Goal: Check status: Check status

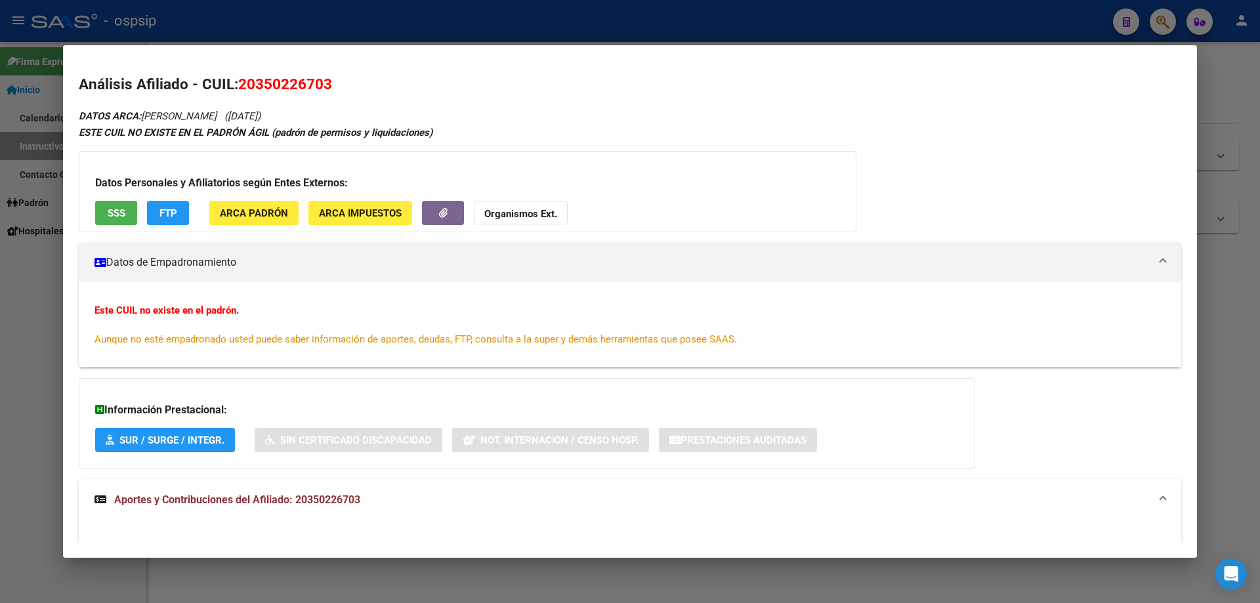
click at [425, 13] on div at bounding box center [630, 301] width 1260 height 603
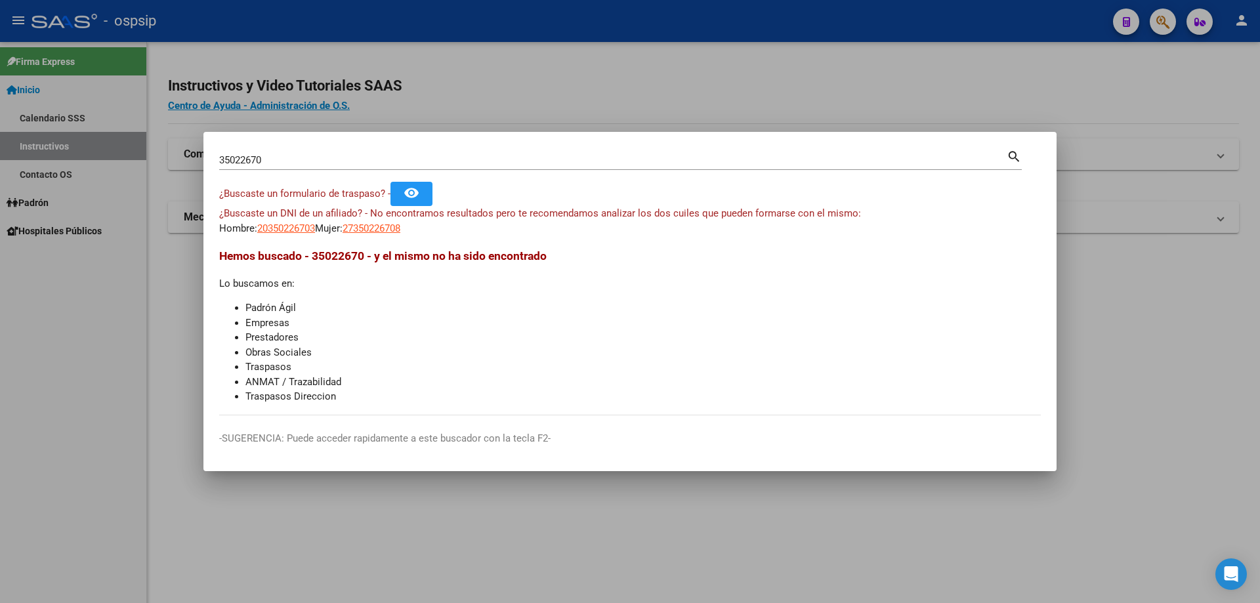
click at [448, 159] on input "35022670" at bounding box center [612, 160] width 787 height 12
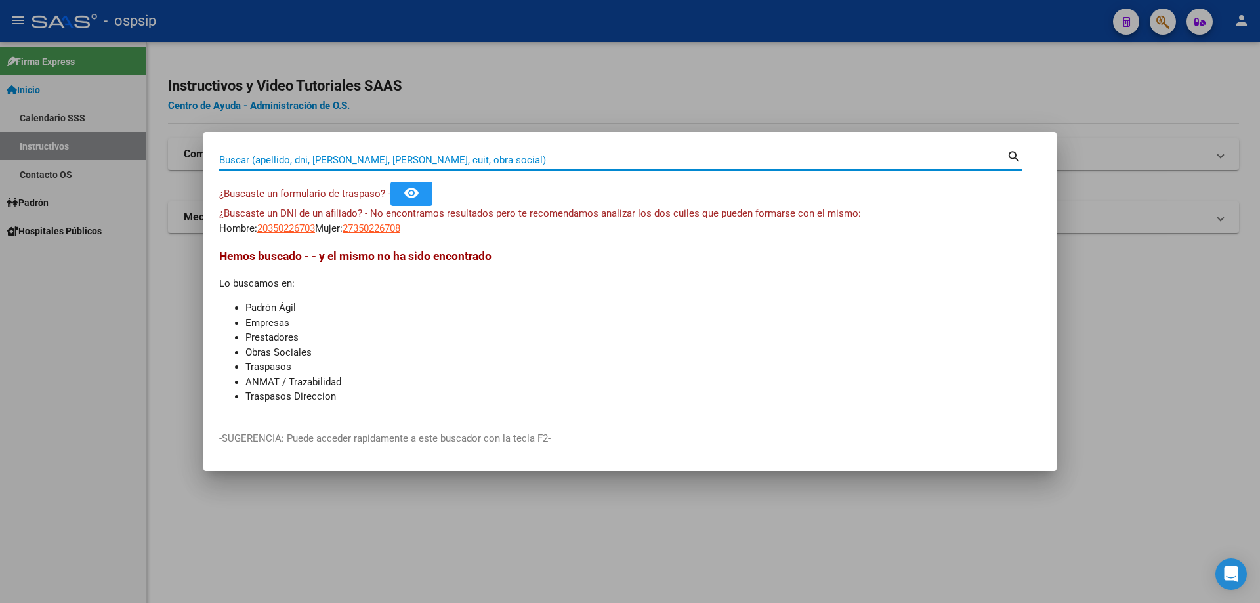
paste input "licita prórro"
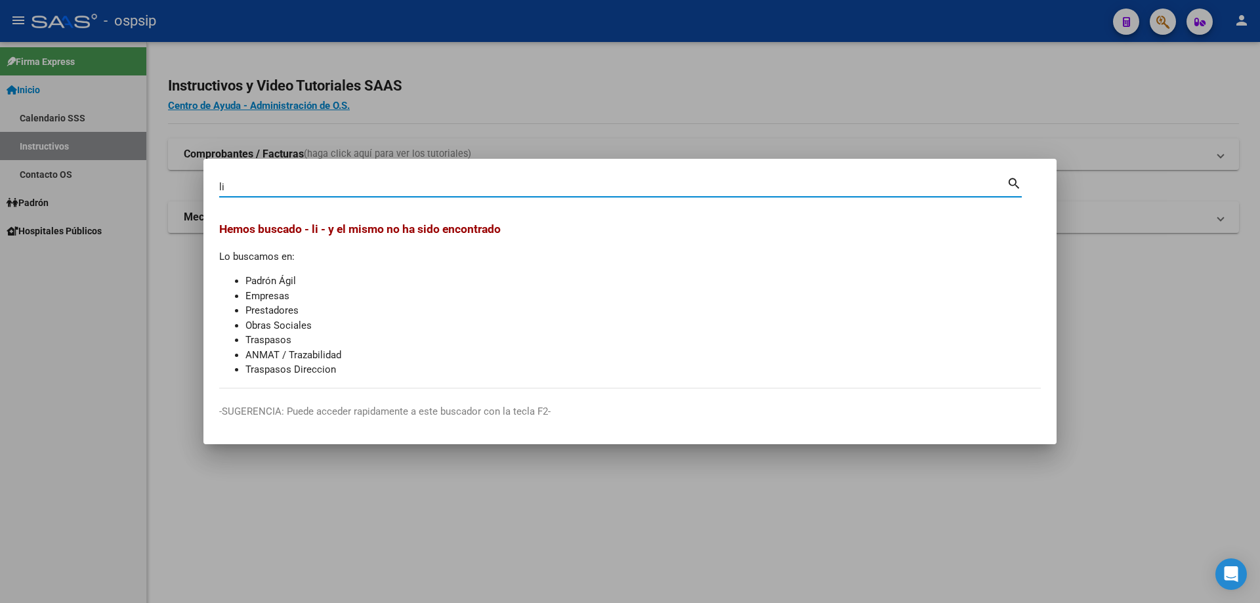
type input "l"
paste input "olicita prórr"
type input "o"
click at [273, 187] on input "2398335" at bounding box center [612, 187] width 787 height 12
type input "23983335"
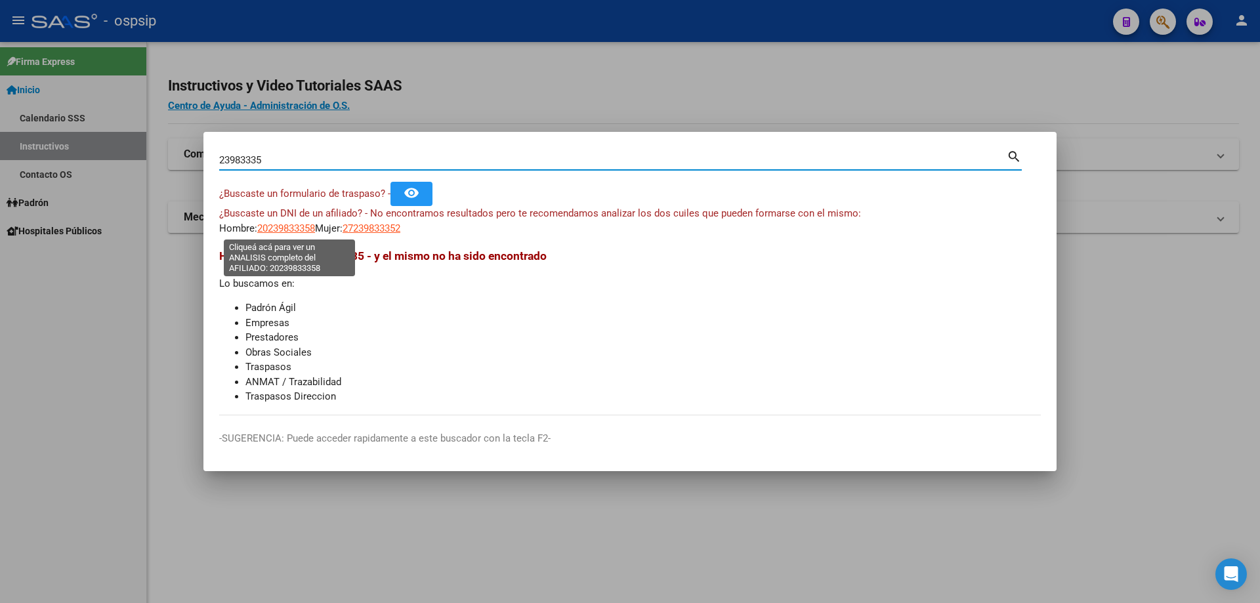
click at [287, 227] on span "20239833358" at bounding box center [286, 228] width 58 height 12
type textarea "20239833358"
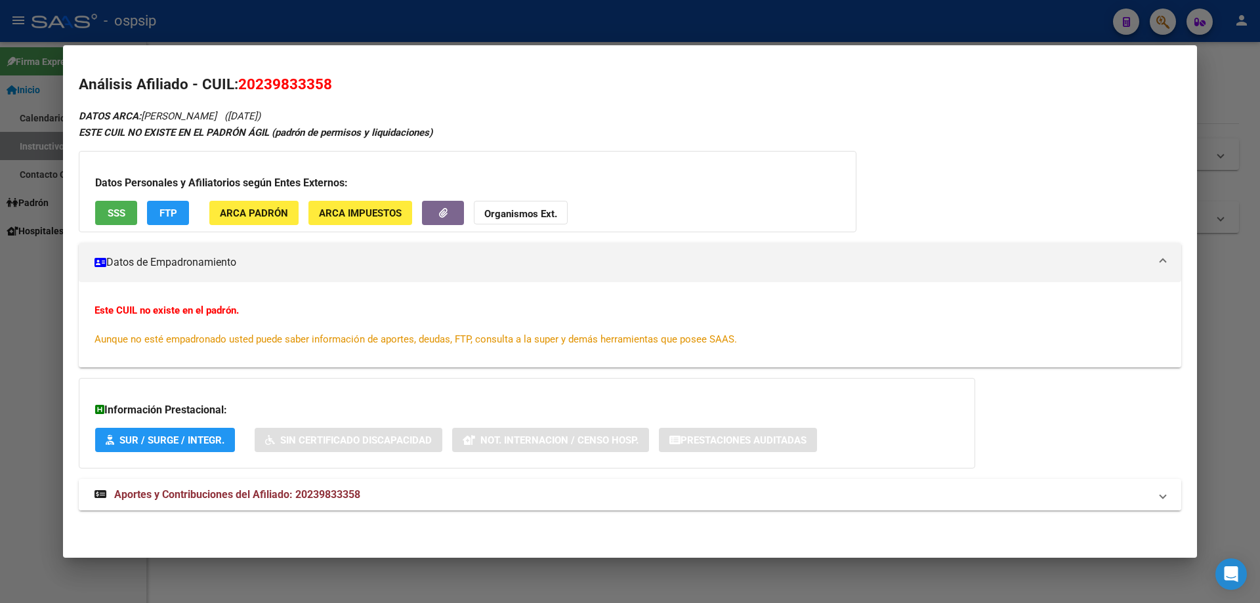
click at [350, 482] on mat-expansion-panel-header "Aportes y Contribuciones del Afiliado: 20239833358" at bounding box center [630, 494] width 1102 height 31
click at [123, 205] on button "SSS" at bounding box center [116, 213] width 42 height 24
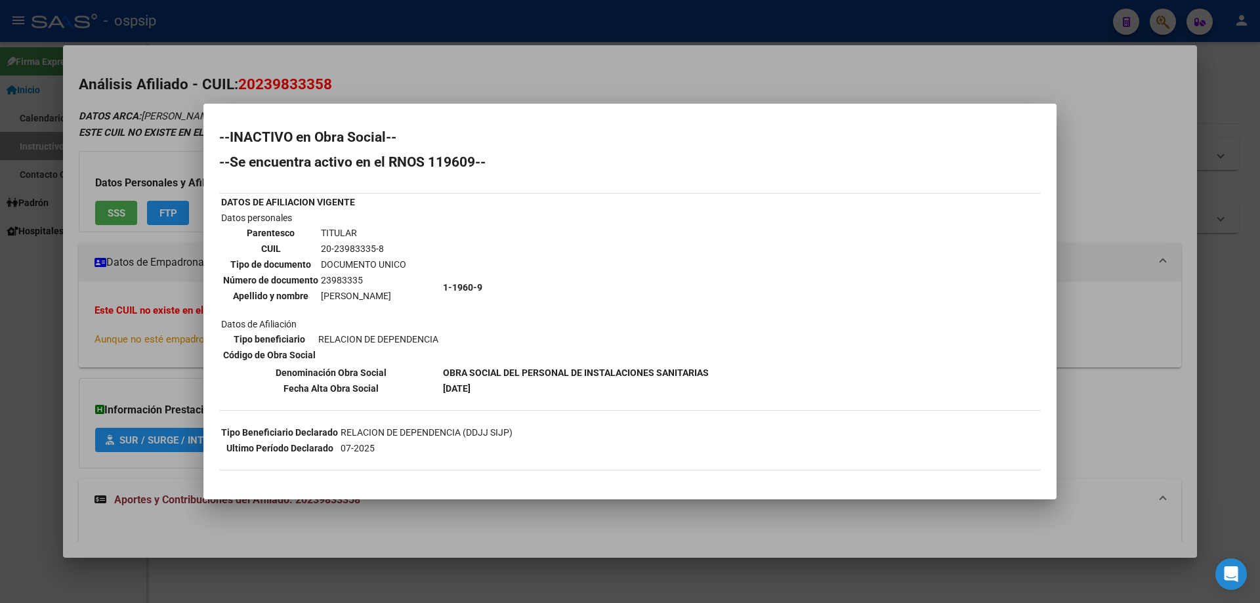
click at [524, 62] on div at bounding box center [630, 301] width 1260 height 603
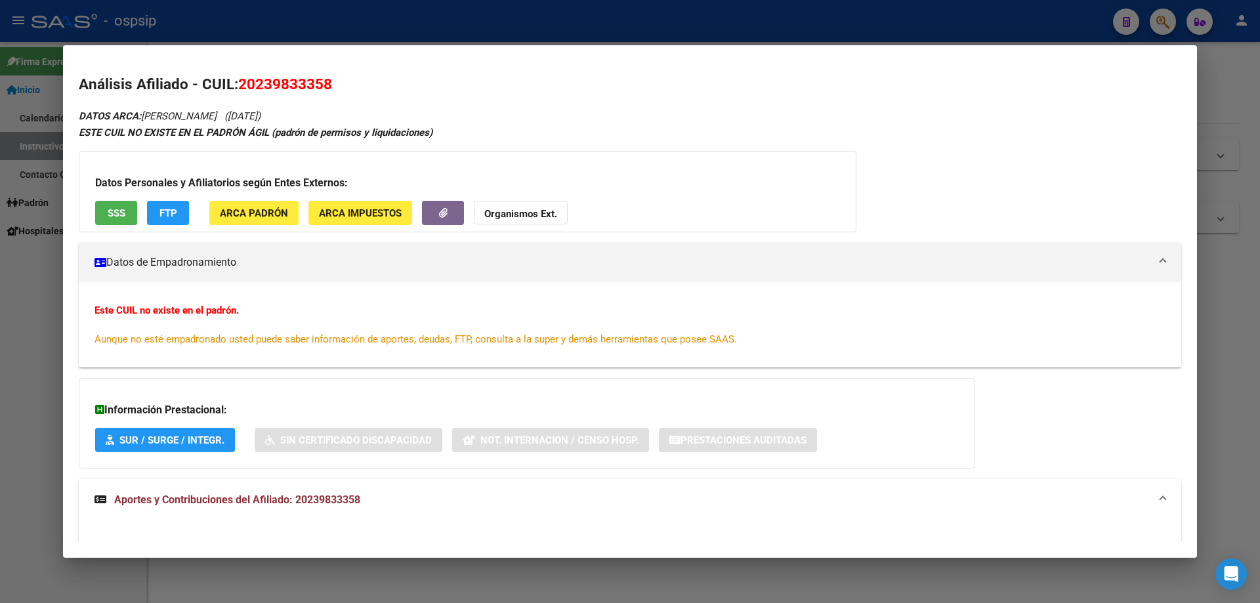
click at [60, 187] on div at bounding box center [630, 301] width 1260 height 603
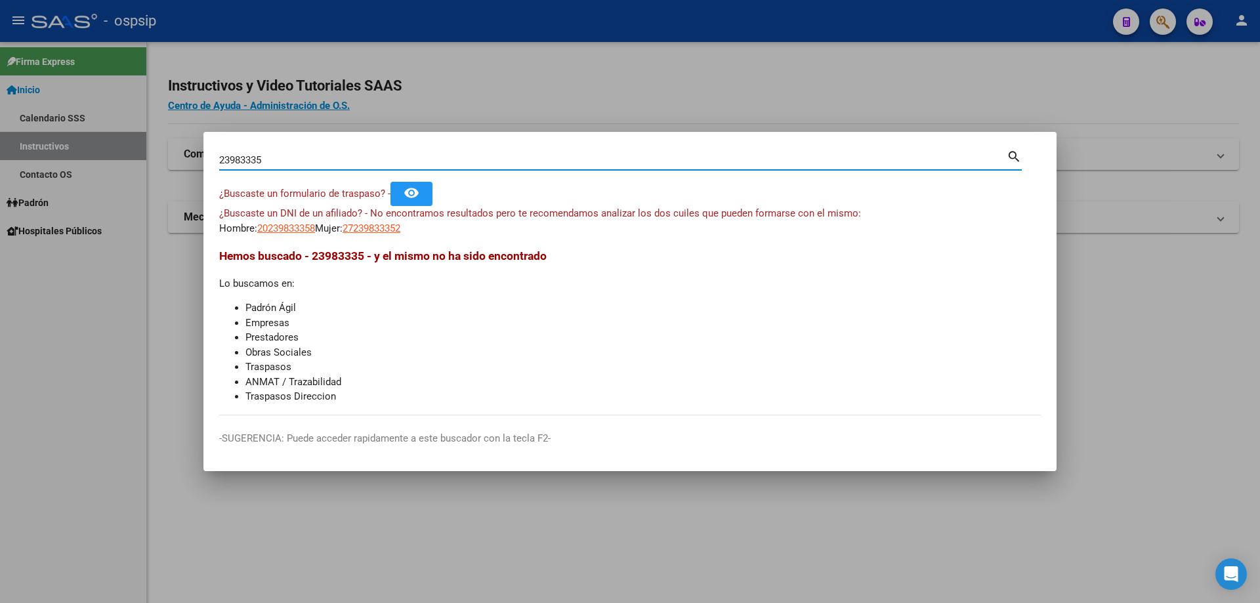
drag, startPoint x: 265, startPoint y: 156, endPoint x: 172, endPoint y: 166, distance: 93.7
click at [141, 152] on div "23983335 Buscar (apellido, dni, cuil, nro traspaso, cuit, obra social) search ¿…" at bounding box center [630, 301] width 1260 height 603
paste input "35022670"
type input "35022670"
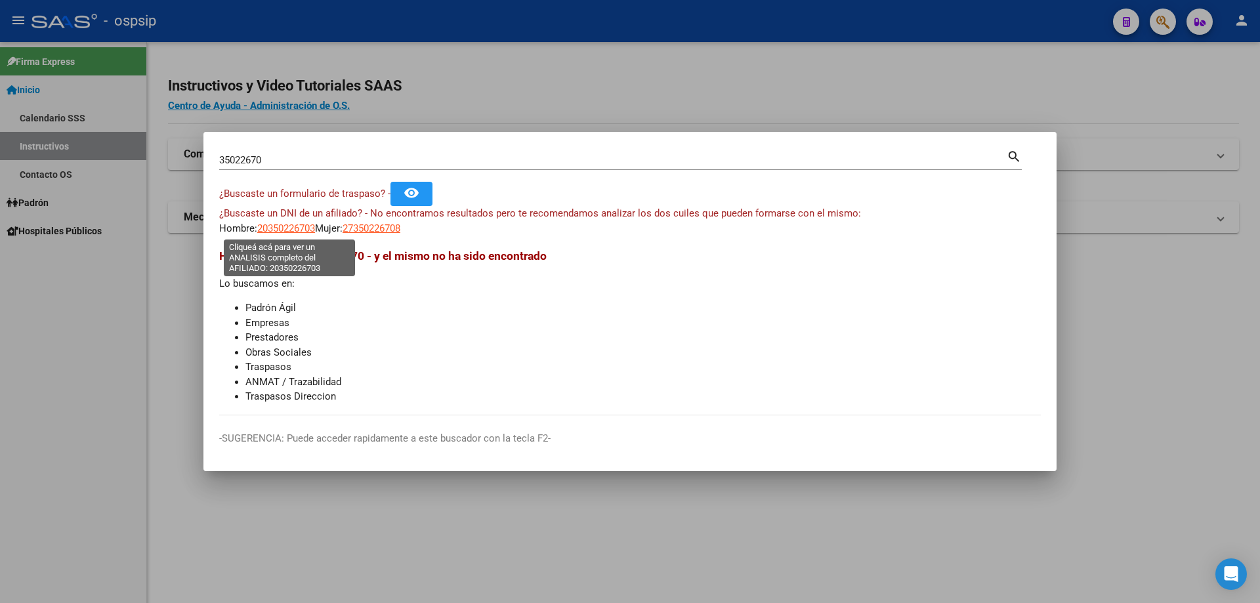
click at [310, 229] on span "20350226703" at bounding box center [286, 228] width 58 height 12
type textarea "20350226703"
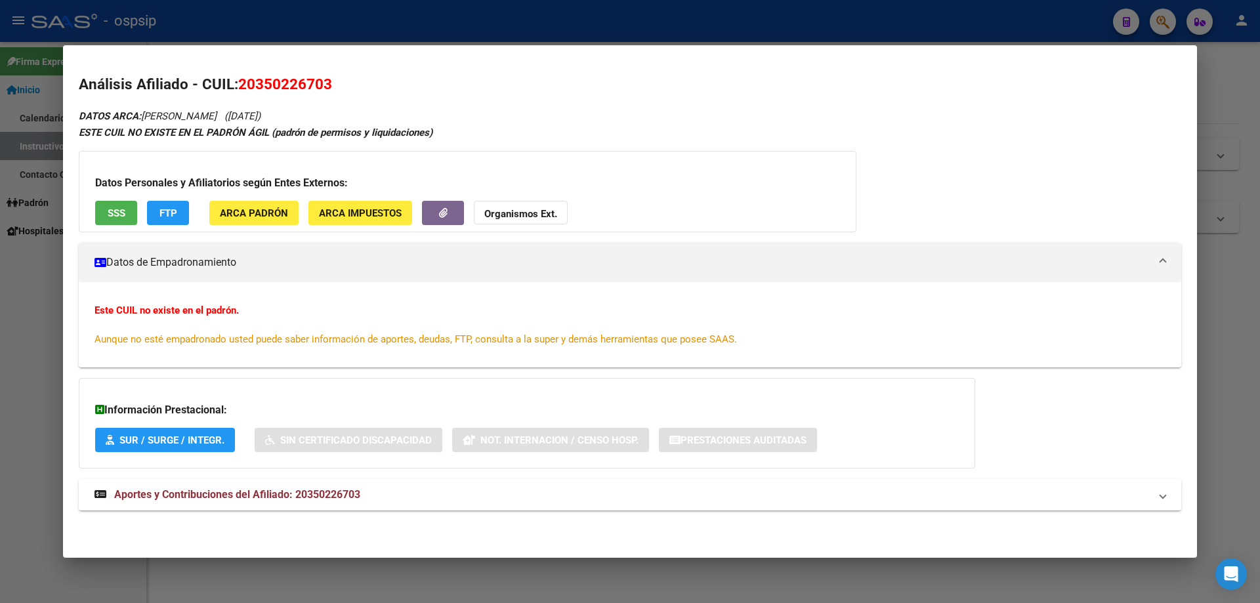
click at [278, 495] on span "Aportes y Contribuciones del Afiliado: 20350226703" at bounding box center [237, 494] width 246 height 12
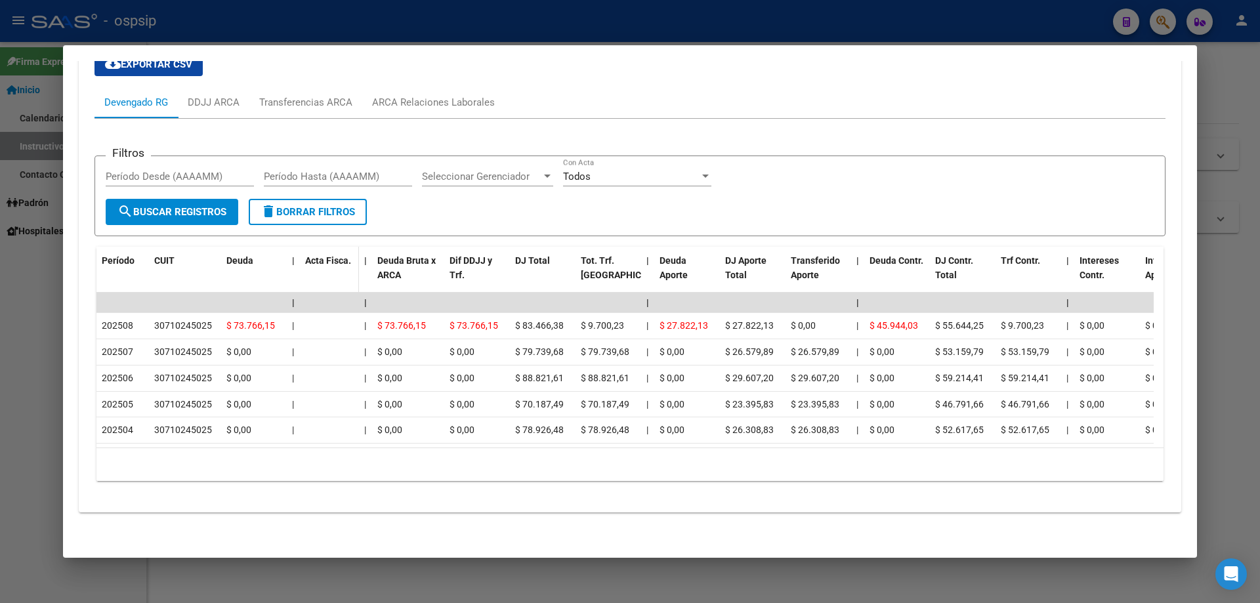
scroll to position [513, 0]
